Goal: Task Accomplishment & Management: Manage account settings

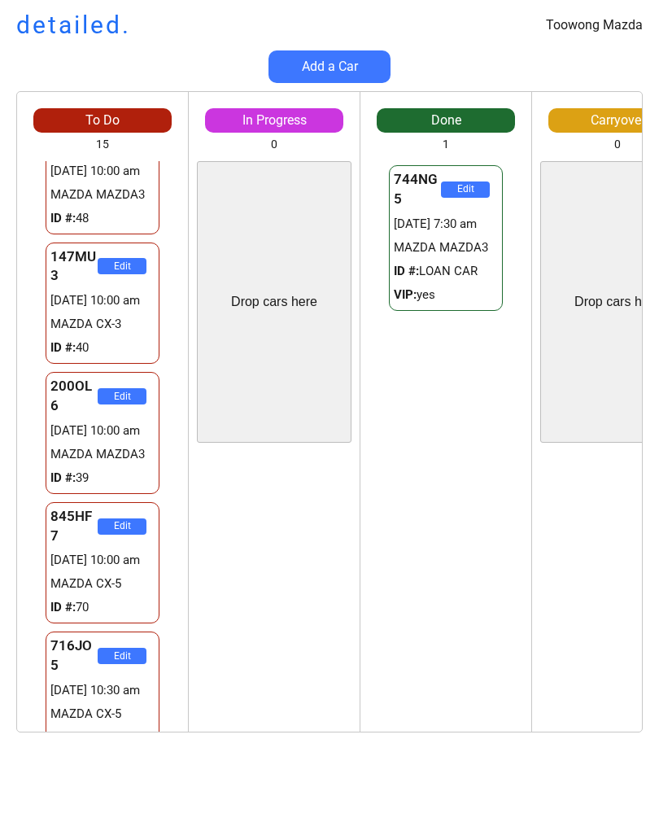
click at [624, 558] on div "Edit" at bounding box center [617, 592] width 171 height 282
click at [626, 589] on div "Edit" at bounding box center [617, 592] width 171 height 282
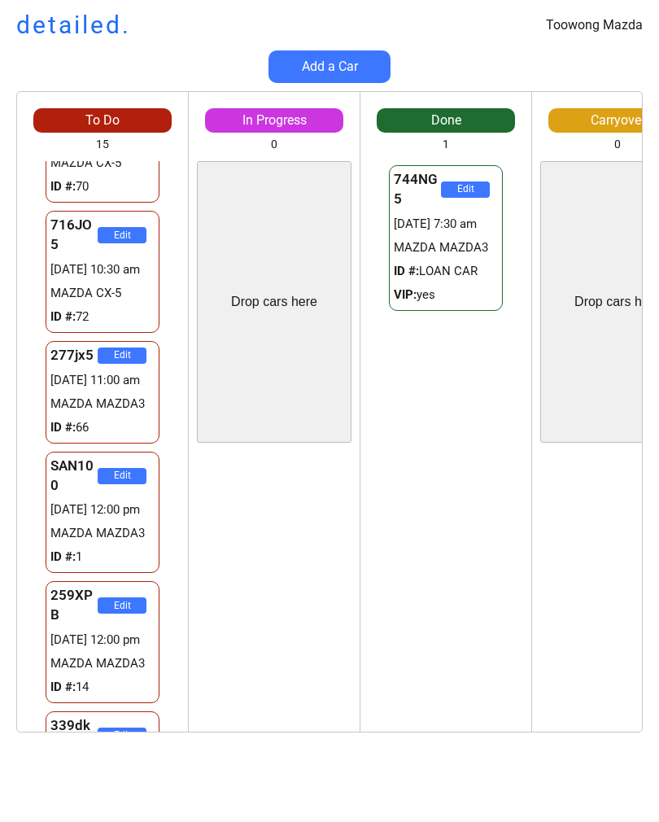
scroll to position [922, 0]
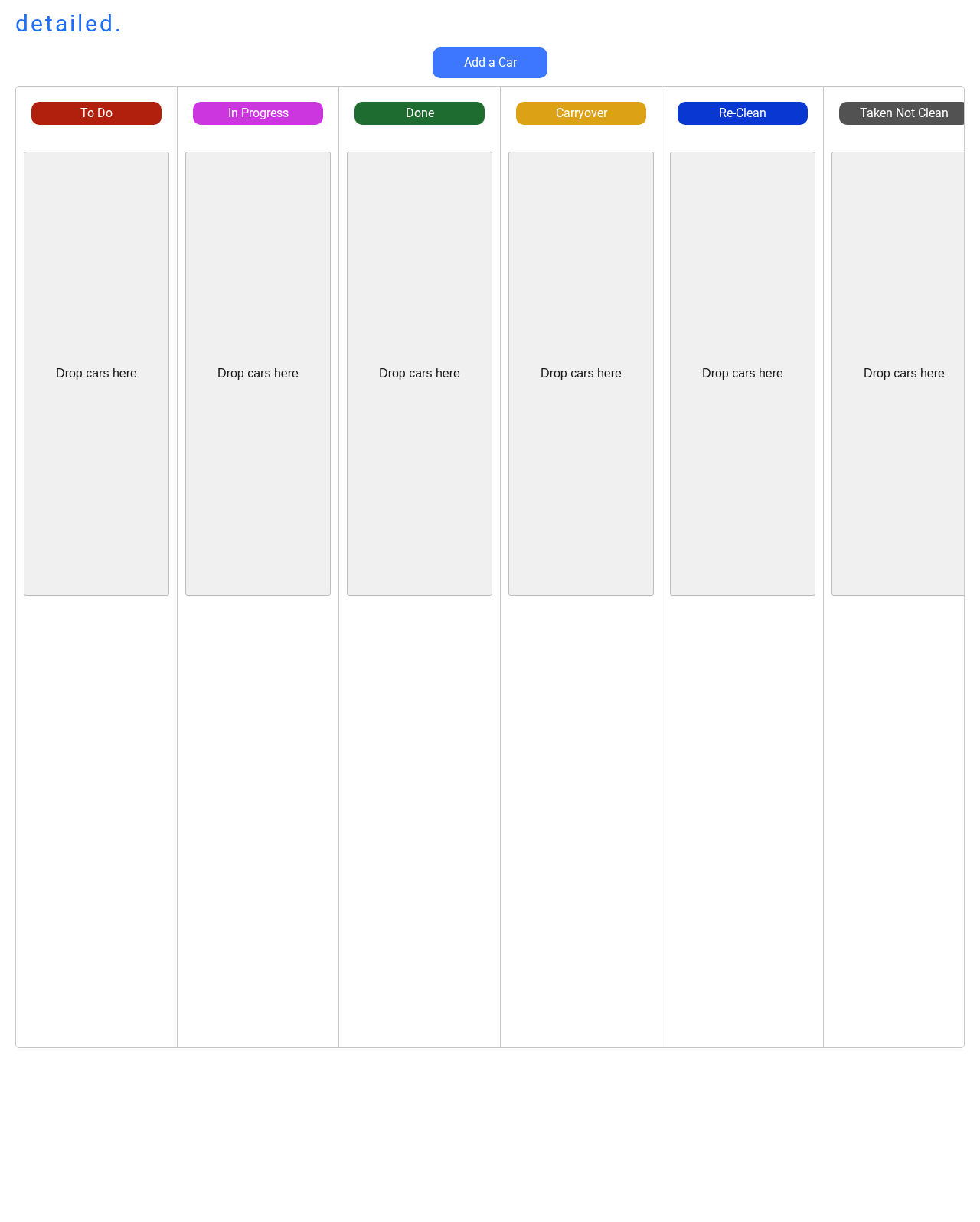
scroll to position [225, 180]
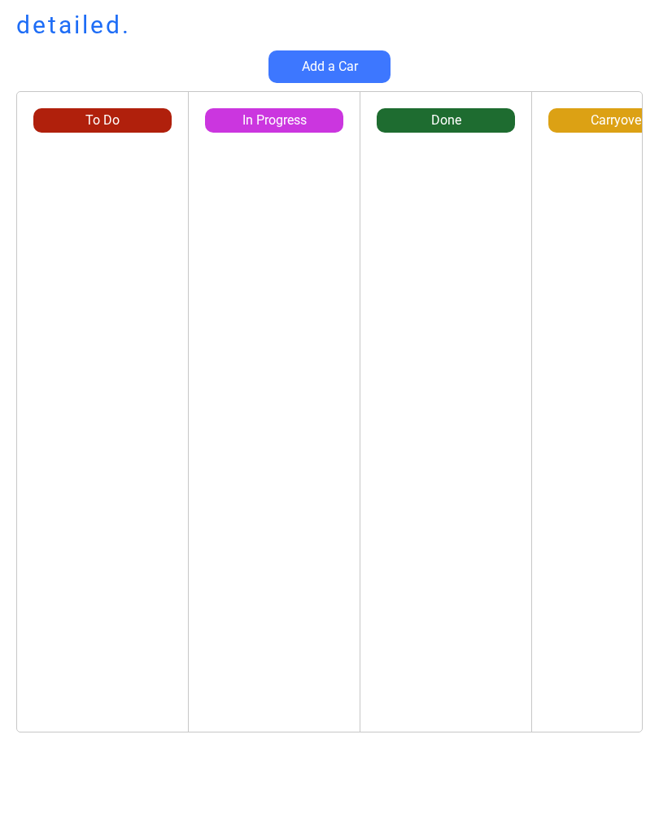
scroll to position [1, 0]
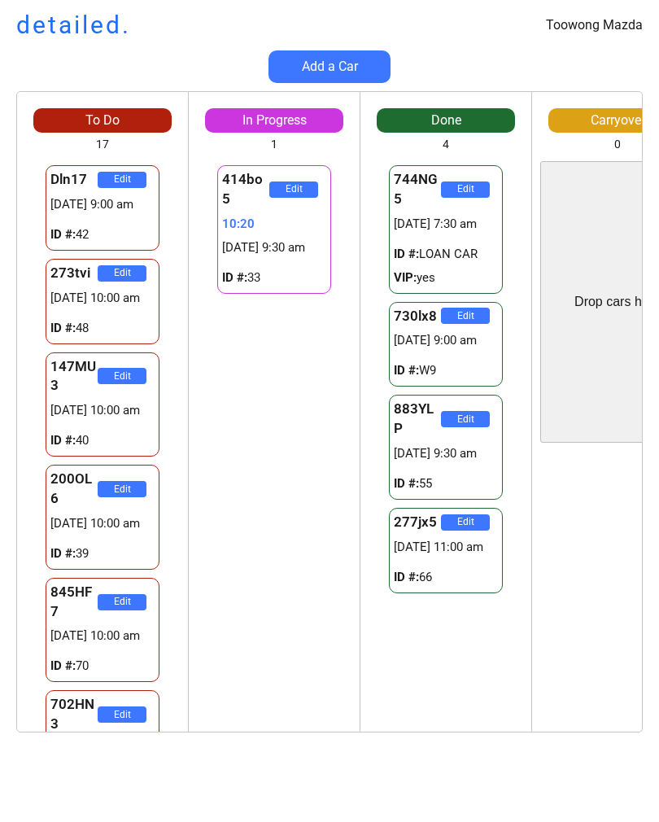
scroll to position [1, 0]
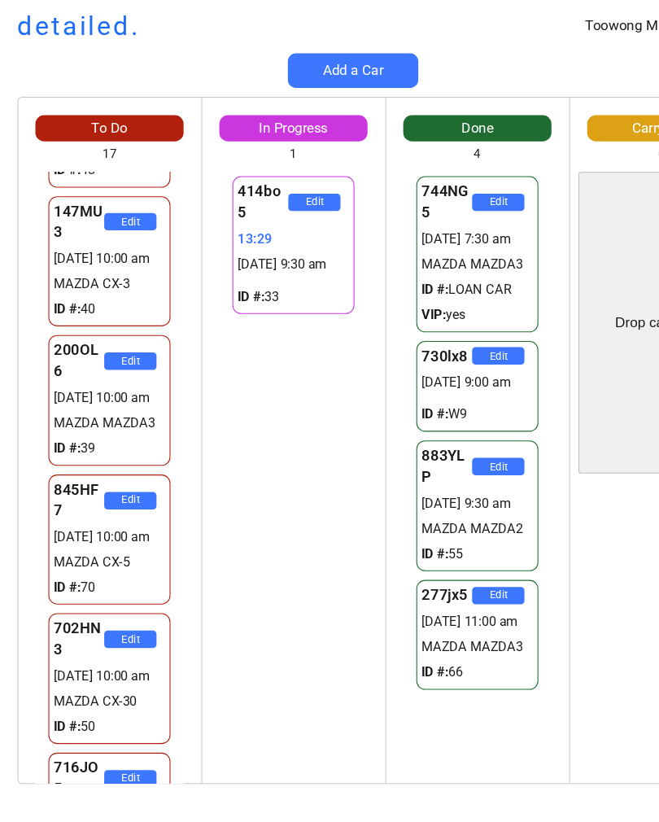
scroll to position [188, 0]
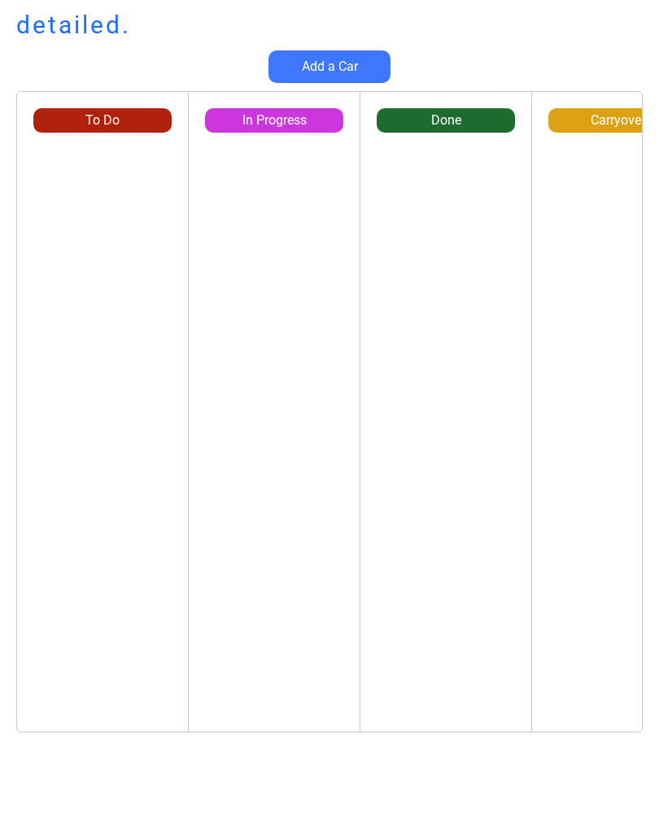
scroll to position [1, 0]
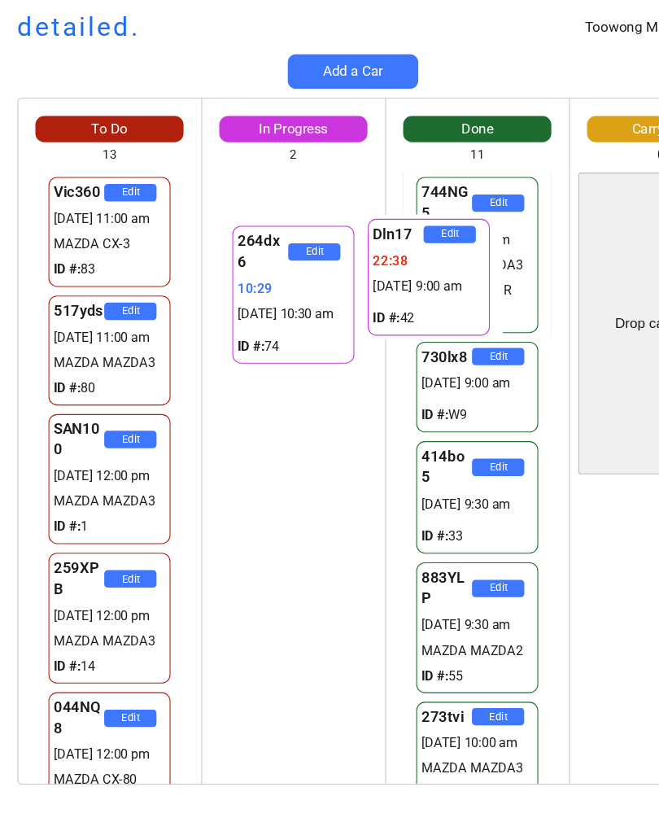
scroll to position [0, 49]
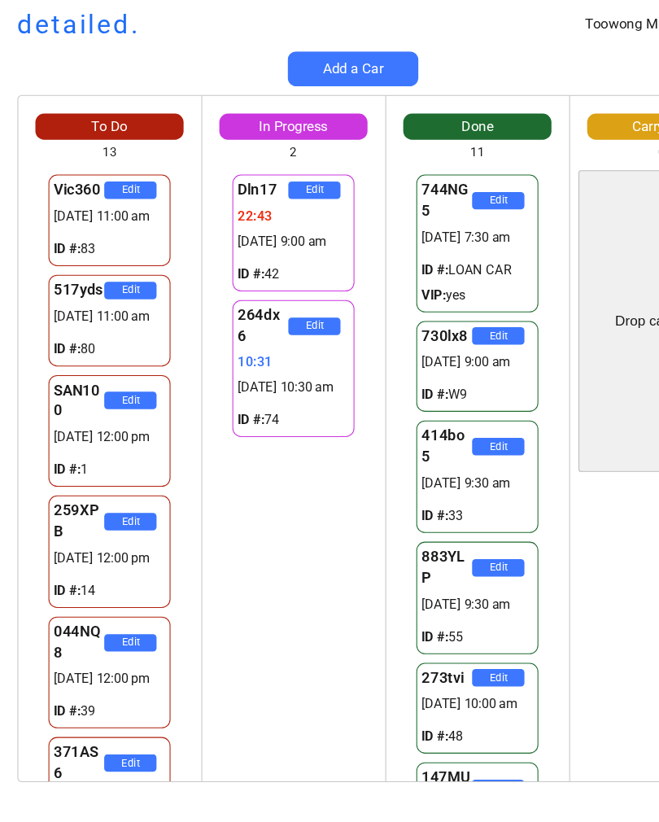
scroll to position [2, 0]
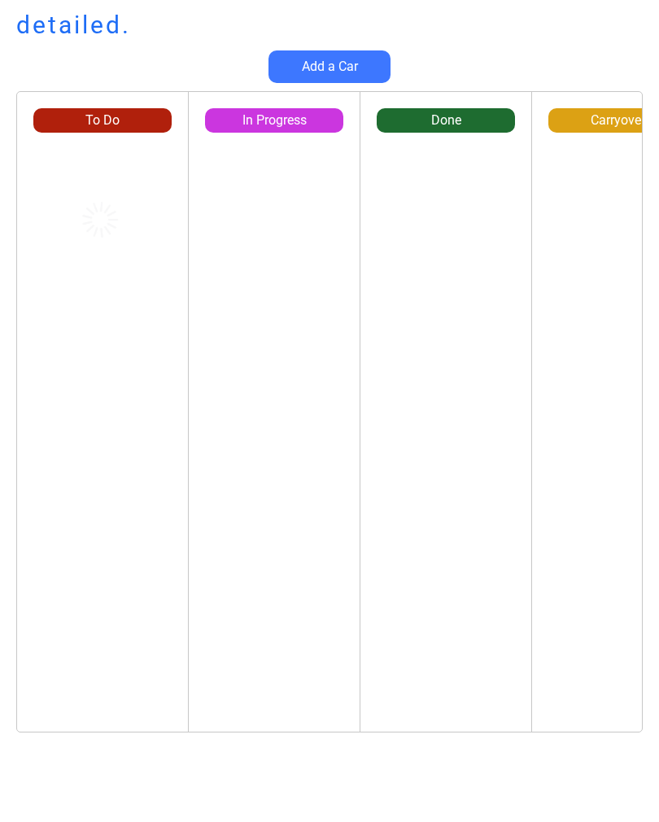
scroll to position [2, 0]
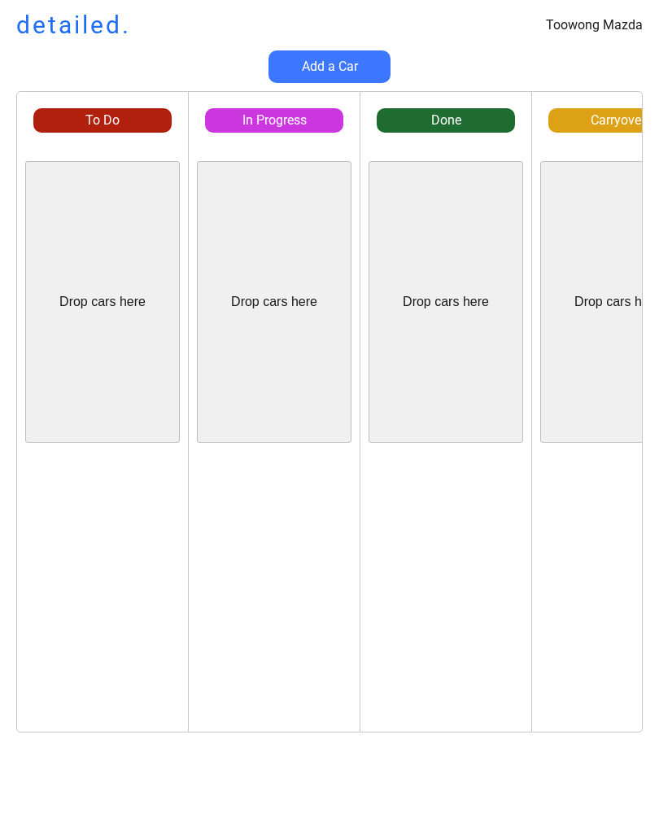
scroll to position [2, 0]
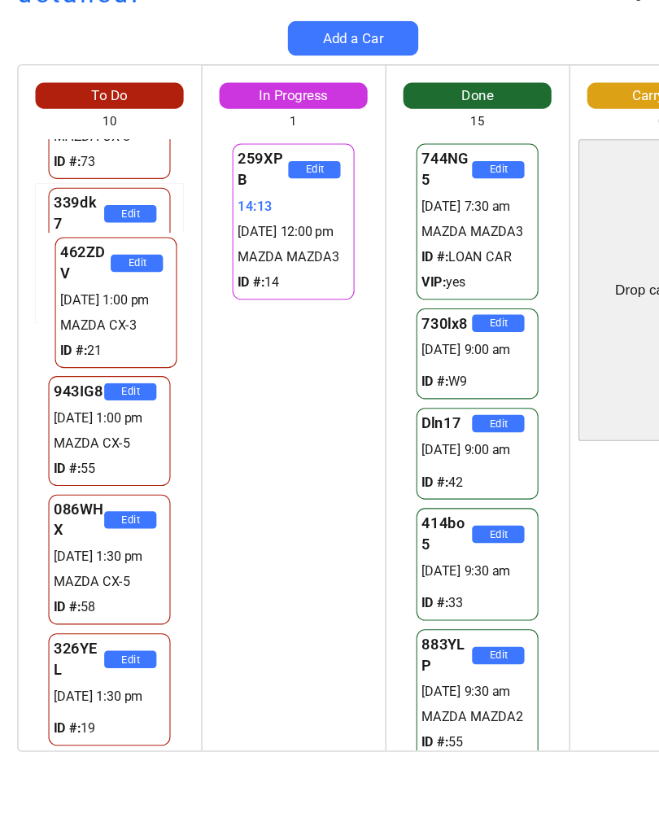
scroll to position [541, 0]
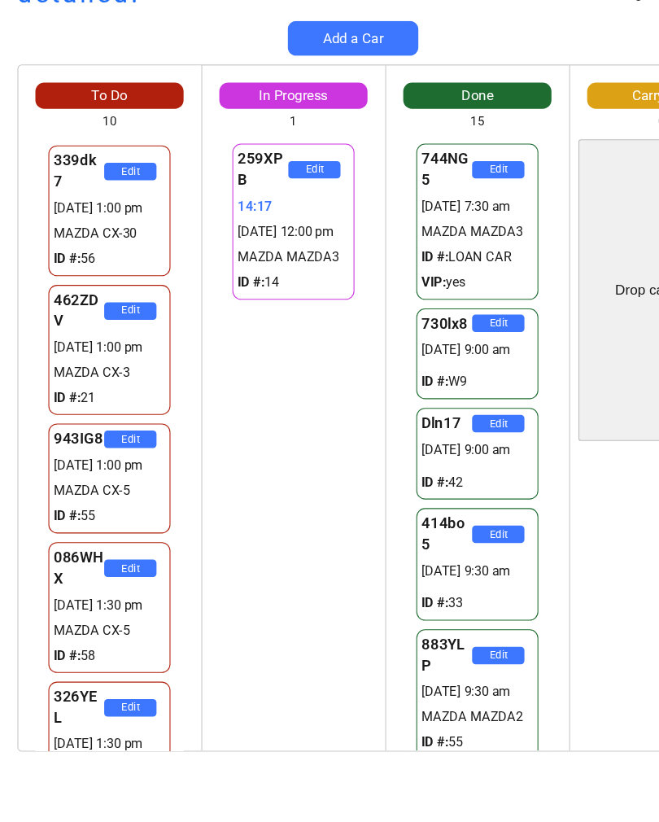
click at [196, 445] on div "259XPB Edit 14:17 [DATE] 12:00 pm MAZDA MAZDA3 ID #: 14 259XPB Edit 14:17 [DATE…" at bounding box center [274, 446] width 171 height 571
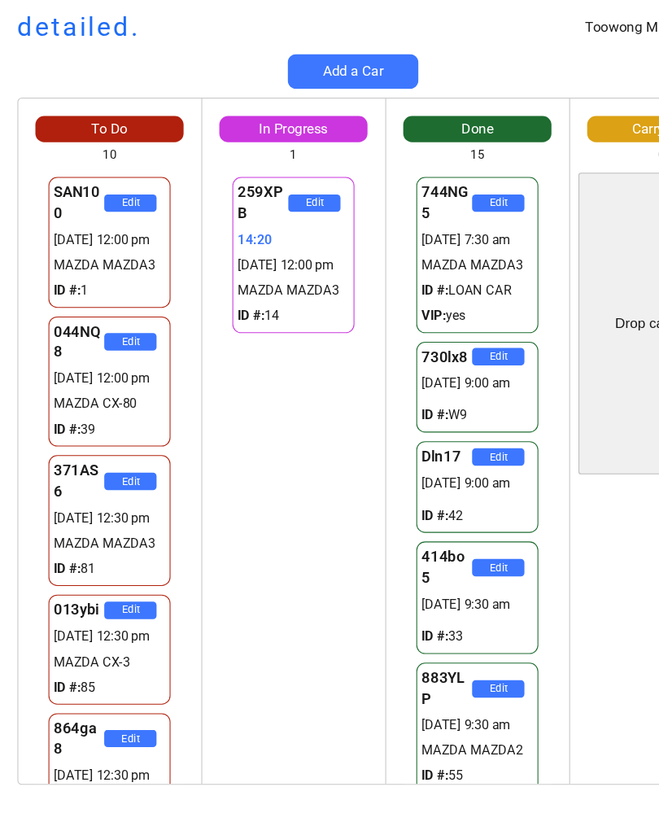
scroll to position [0, 0]
